Goal: Task Accomplishment & Management: Manage account settings

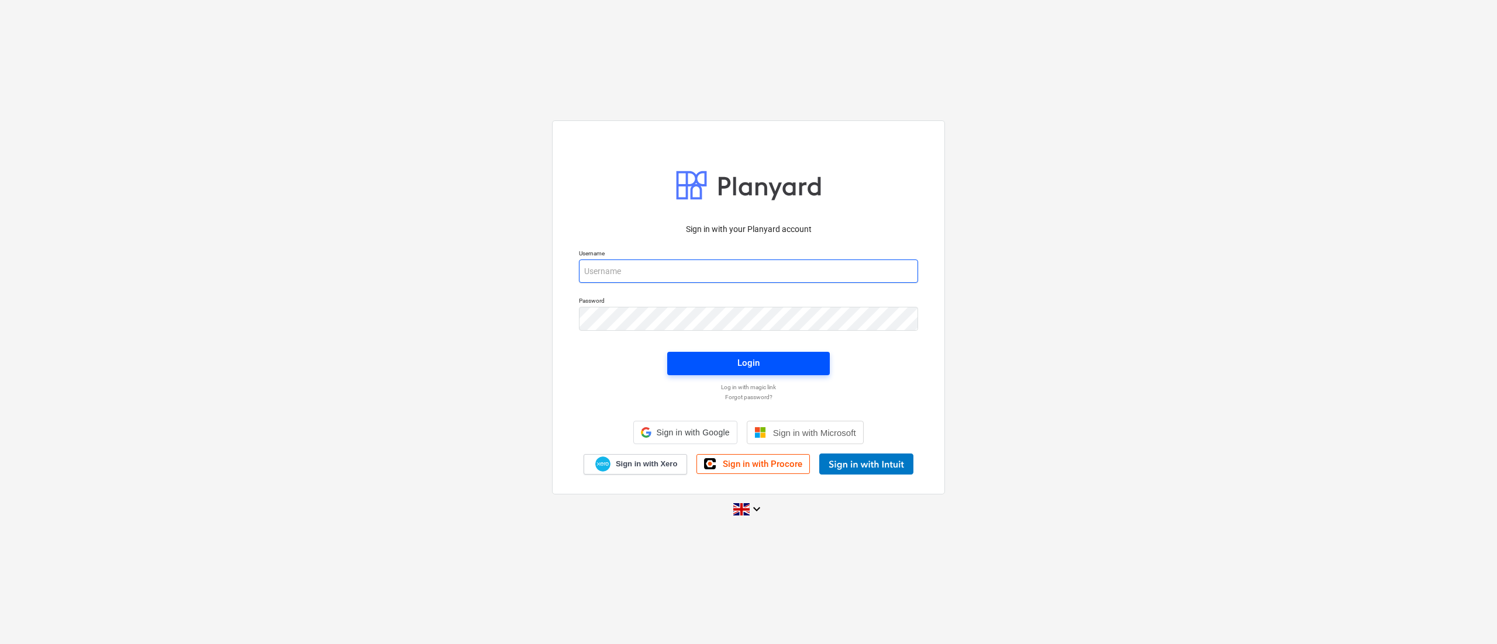
type input "[PERSON_NAME][EMAIL_ADDRESS][DOMAIN_NAME]"
click at [740, 361] on div "Login" at bounding box center [748, 362] width 22 height 15
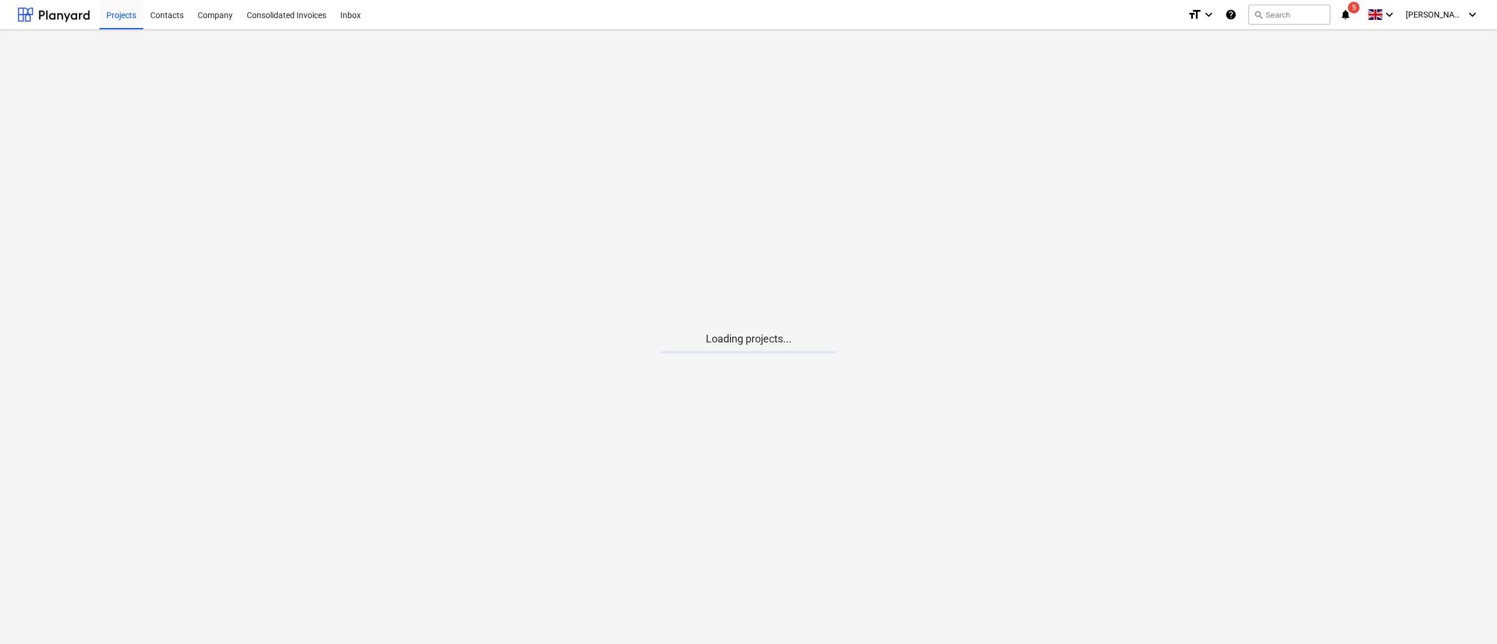
click at [1373, 16] on div "format_size keyboard_arrow_down help search Search notifications 5 keyboard_arr…" at bounding box center [1333, 14] width 292 height 29
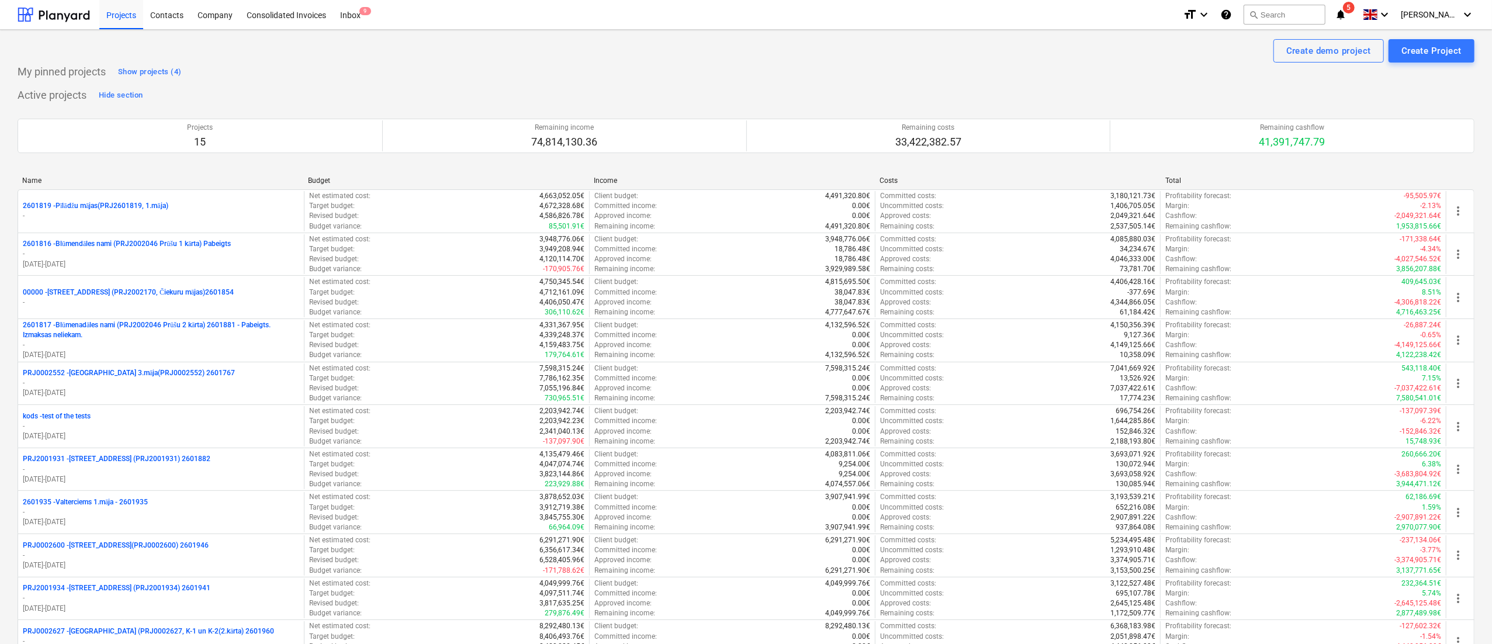
click at [1347, 16] on icon "notifications" at bounding box center [1341, 15] width 12 height 14
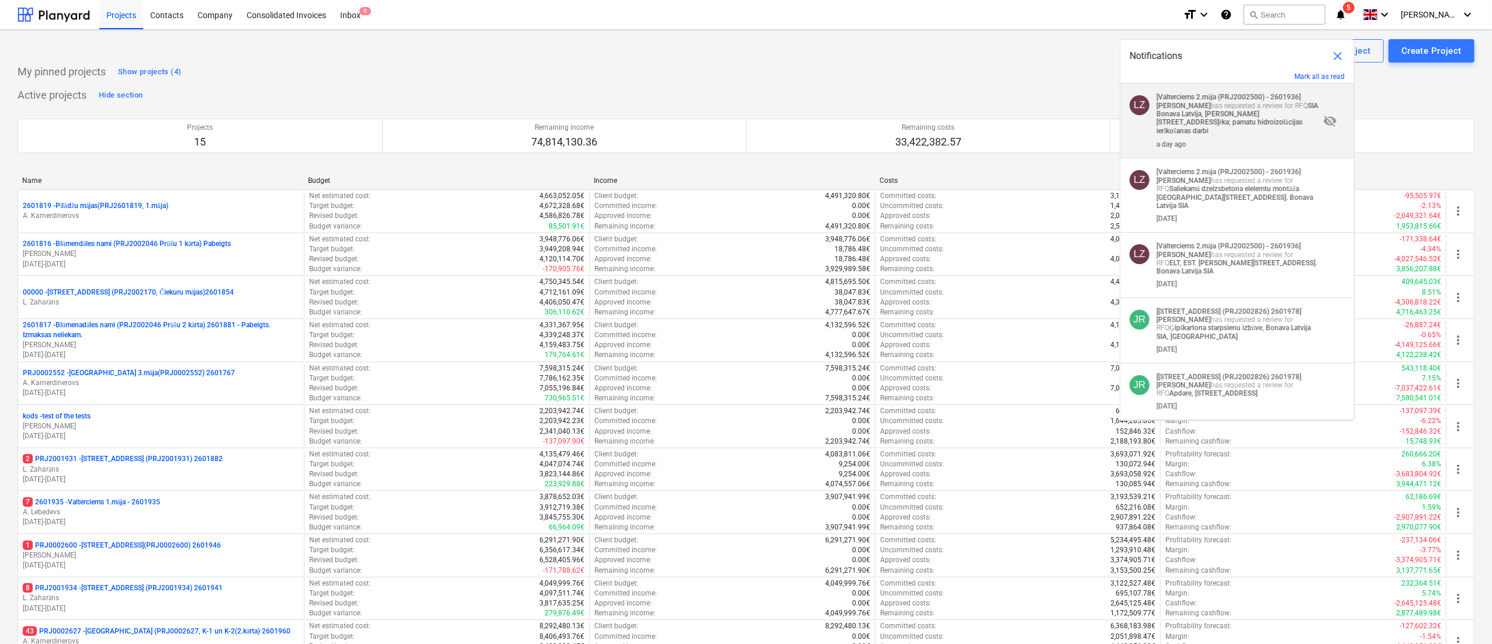
click at [1242, 114] on strong "SIA Bonava Latvija, [PERSON_NAME][STREET_ADDRESS]ēka; pamatu hidroizolācijas ie…" at bounding box center [1238, 118] width 162 height 33
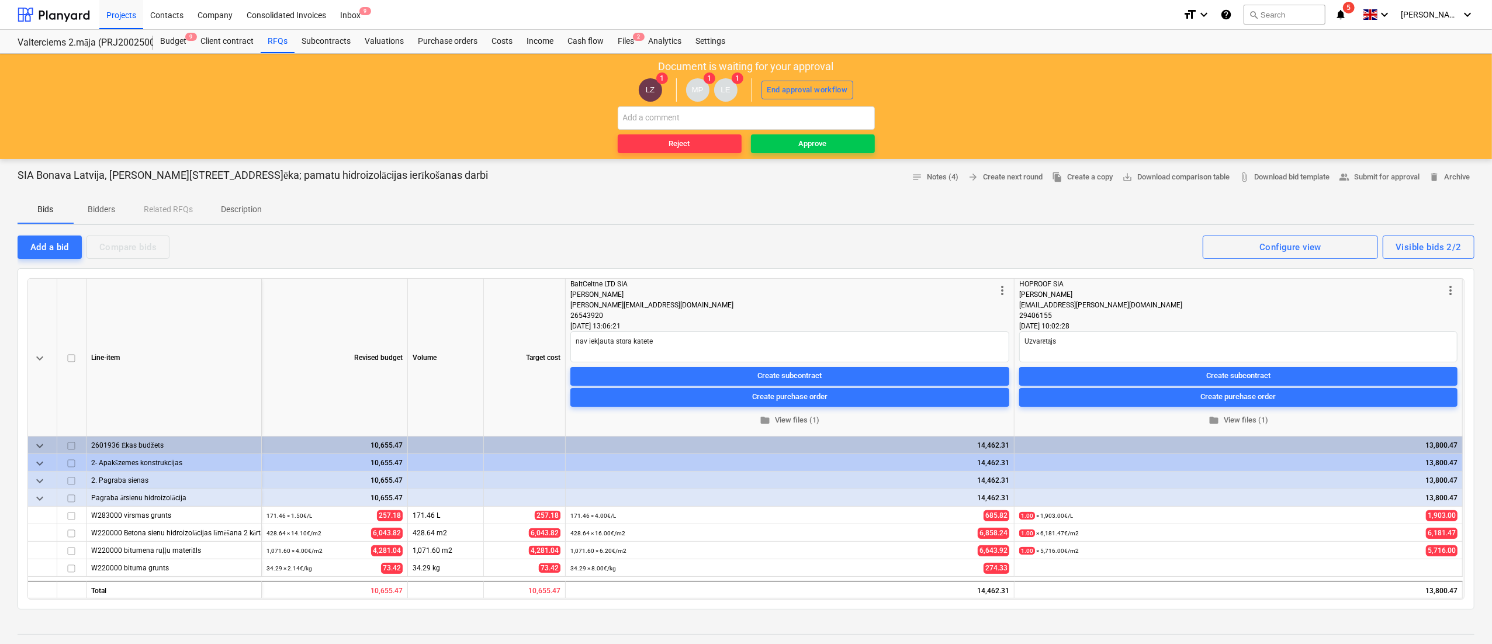
click at [1347, 15] on icon "notifications" at bounding box center [1341, 15] width 12 height 14
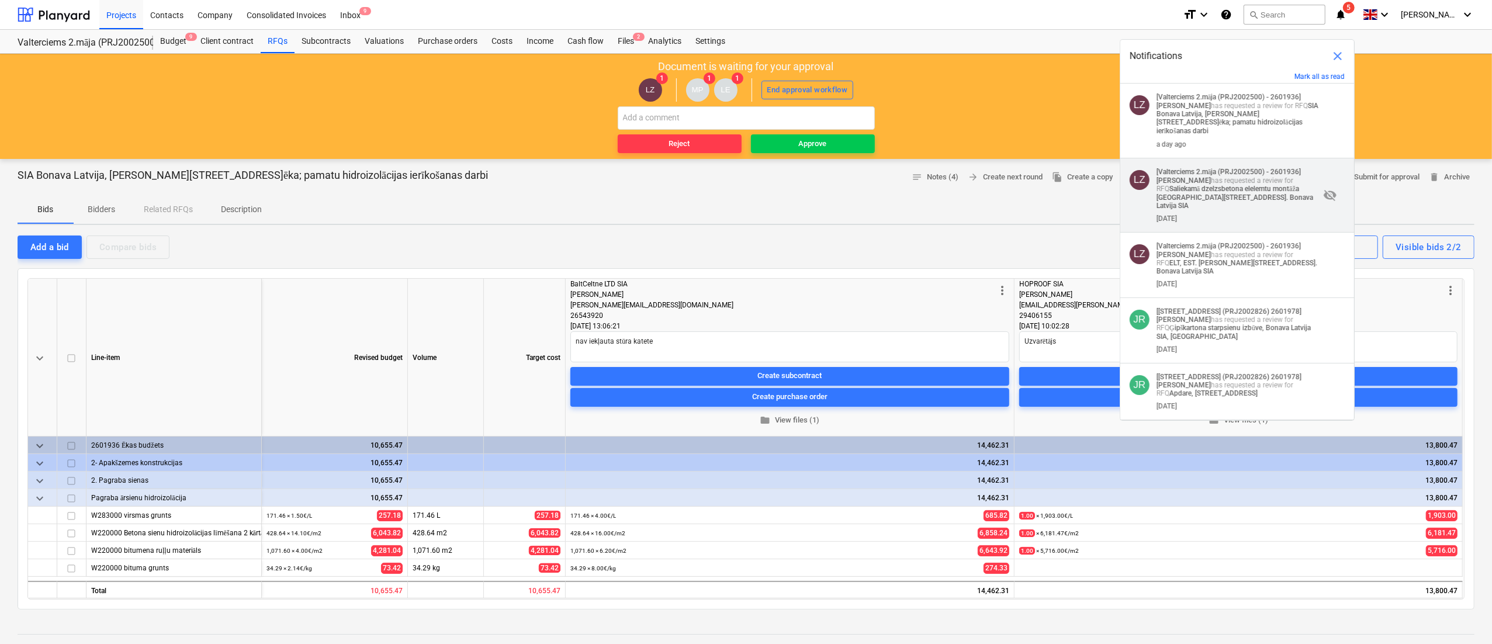
click at [1214, 158] on div "LZ [Valterciems 2.māja (PRJ2002500) - 2601936] [PERSON_NAME] has requested a re…" at bounding box center [1238, 195] width 234 height 74
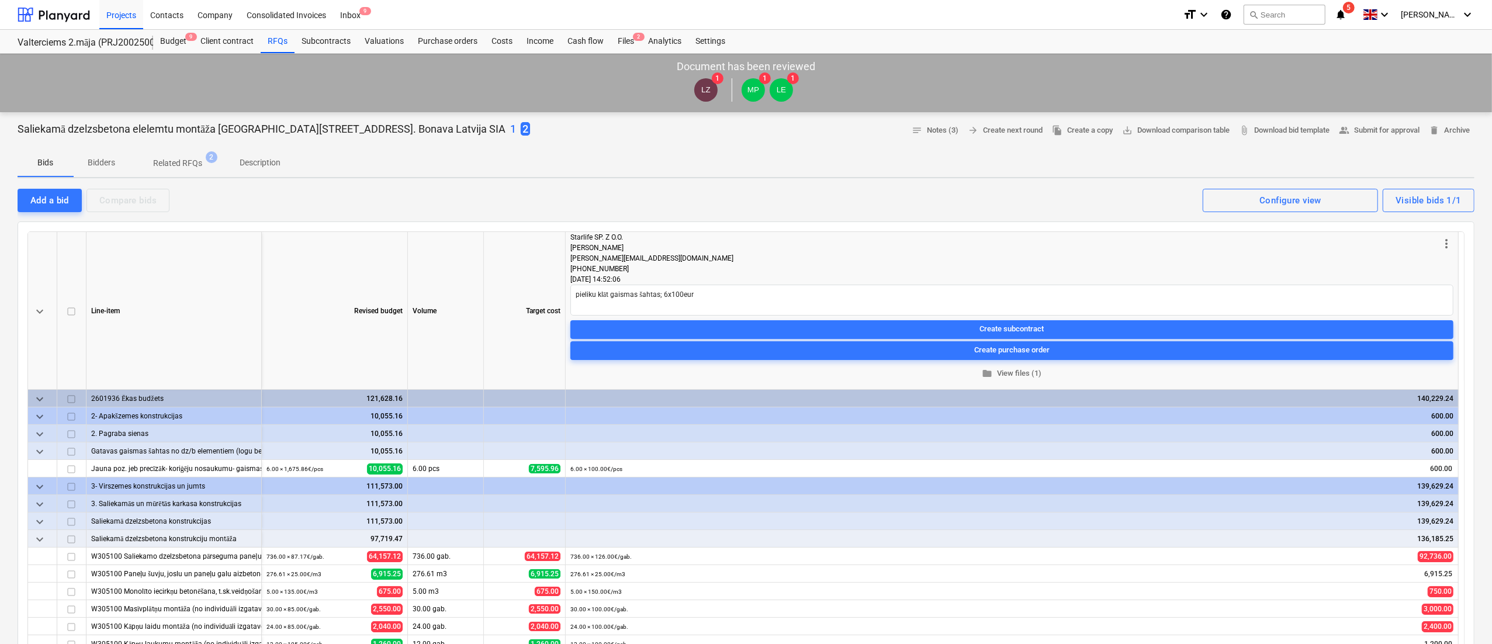
click at [1347, 15] on icon "notifications" at bounding box center [1341, 15] width 12 height 14
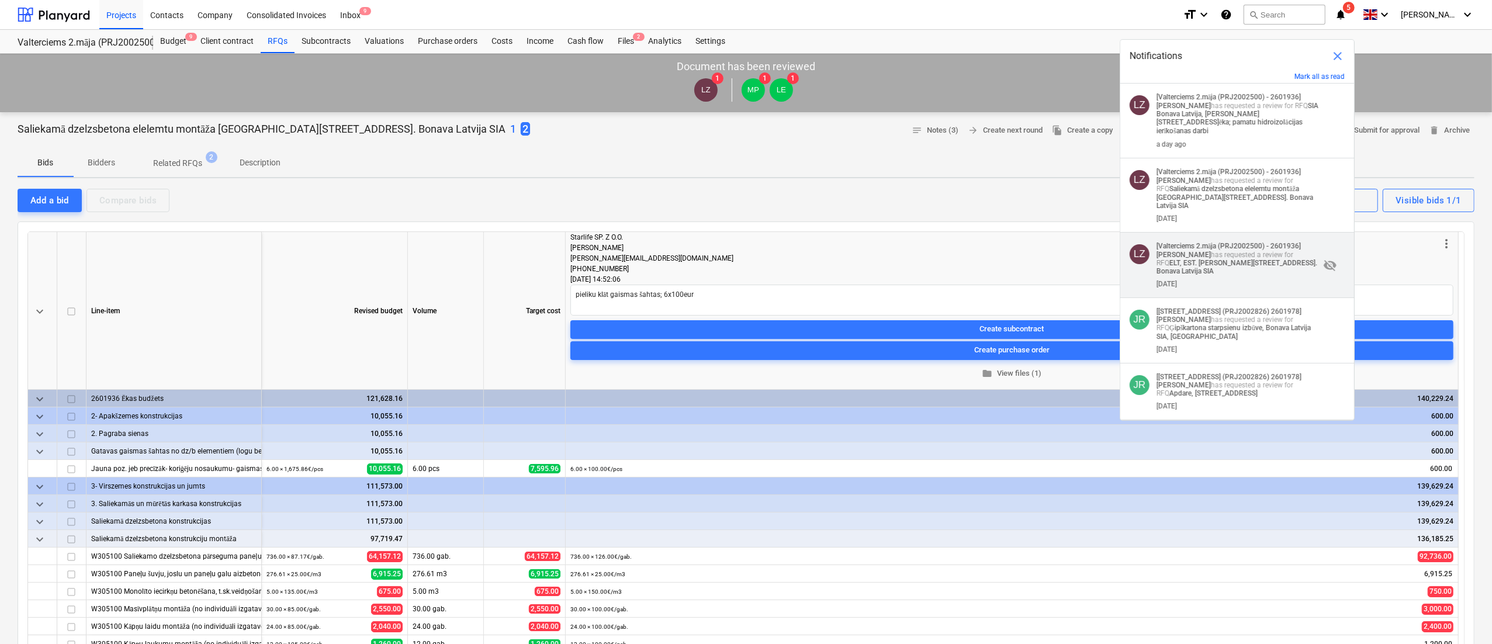
click at [1231, 242] on p "[Valterciems 2.māja (PRJ2002500) - 2601936] [PERSON_NAME] has requested a revie…" at bounding box center [1238, 258] width 163 height 33
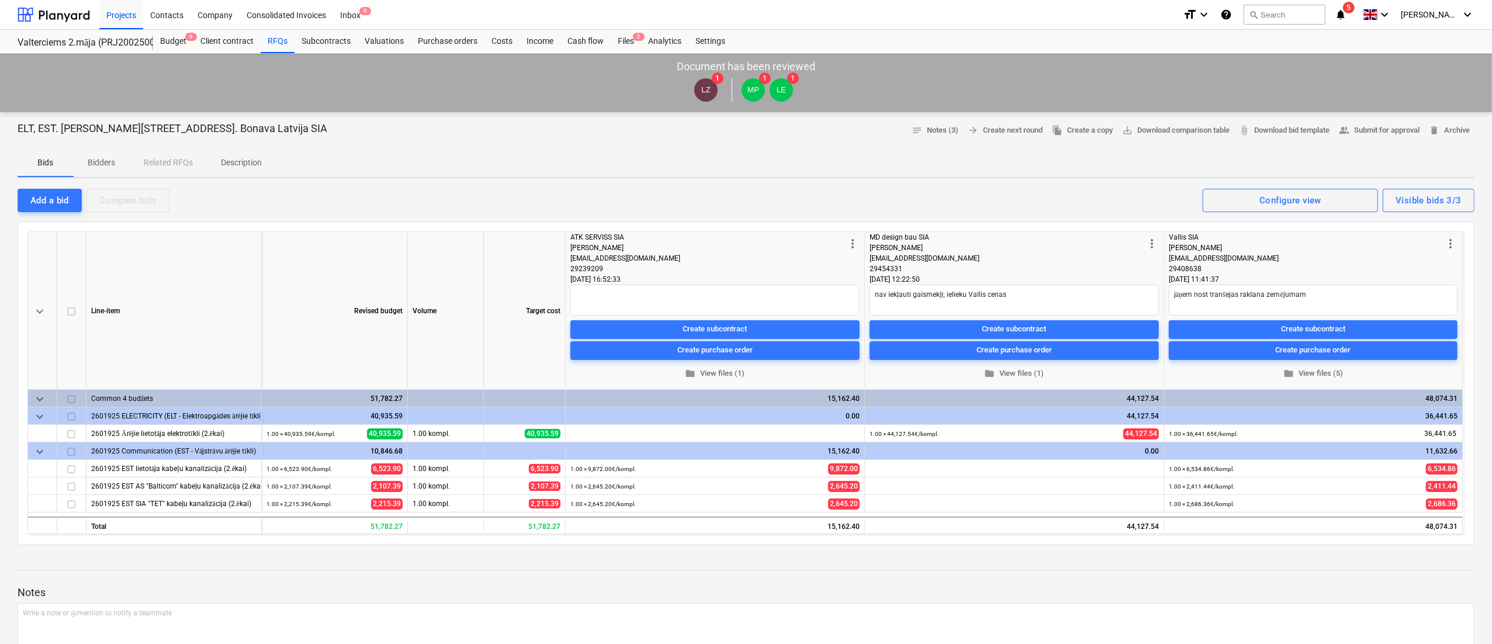
click at [1347, 14] on icon "notifications" at bounding box center [1341, 15] width 12 height 14
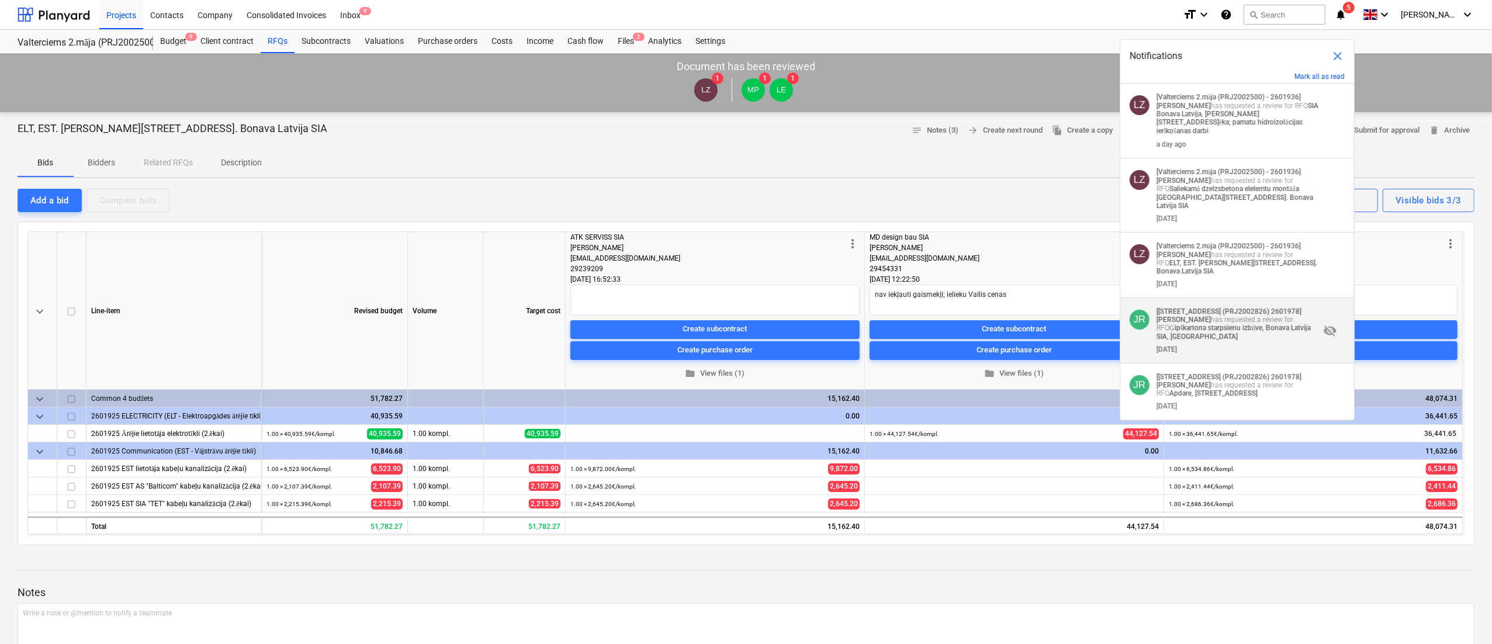
click at [1240, 324] on strong "Ģipškartona starpsienu izbūve, Bonava Latvija SIA, [GEOGRAPHIC_DATA]" at bounding box center [1234, 332] width 154 height 17
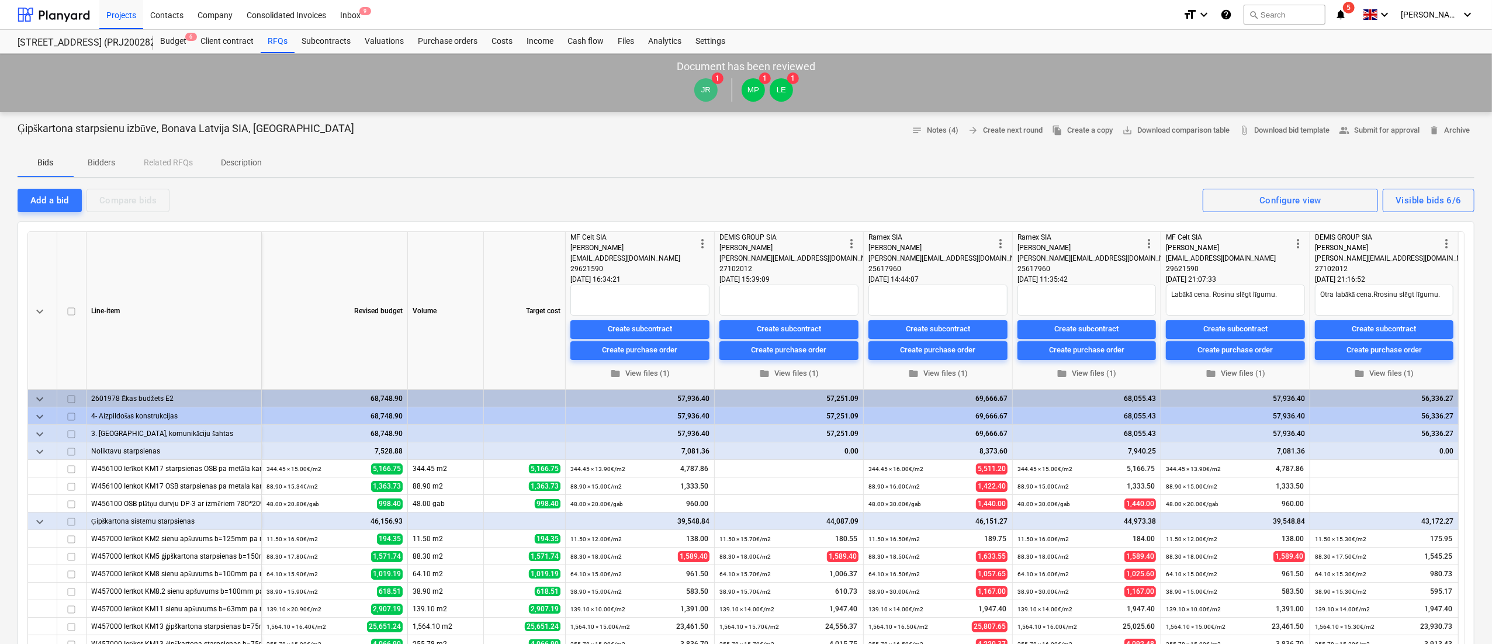
click at [1347, 20] on icon "notifications" at bounding box center [1341, 15] width 12 height 14
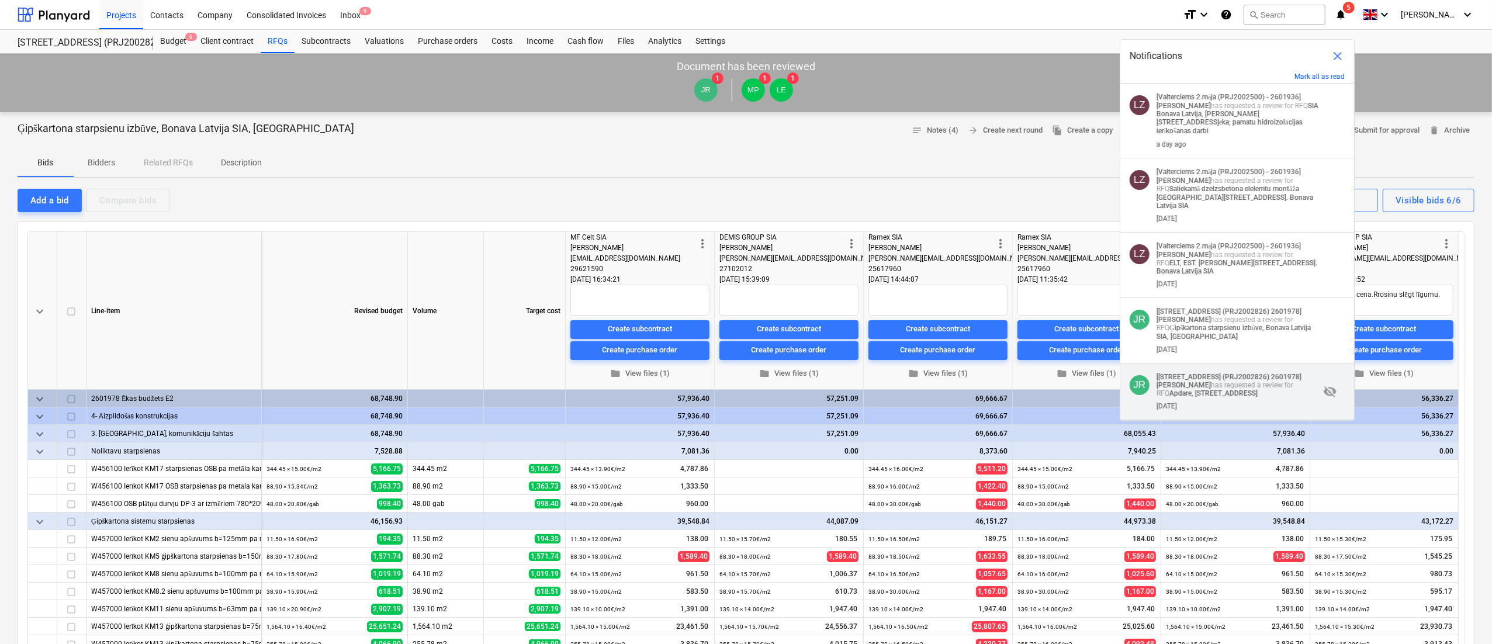
click at [1261, 364] on div "JR [[STREET_ADDRESS] (PRJ2002826) 2601978] [PERSON_NAME] has requested a review…" at bounding box center [1238, 392] width 234 height 57
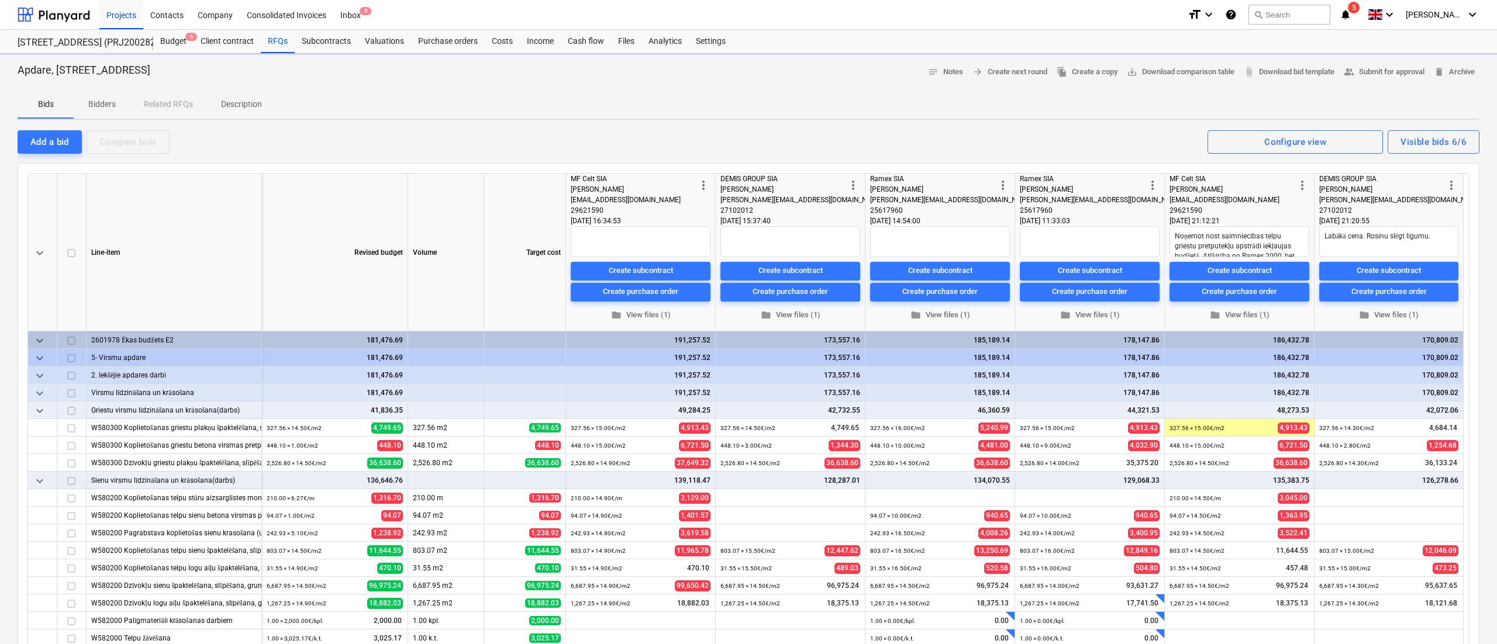
type textarea "x"
